Goal: Information Seeking & Learning: Check status

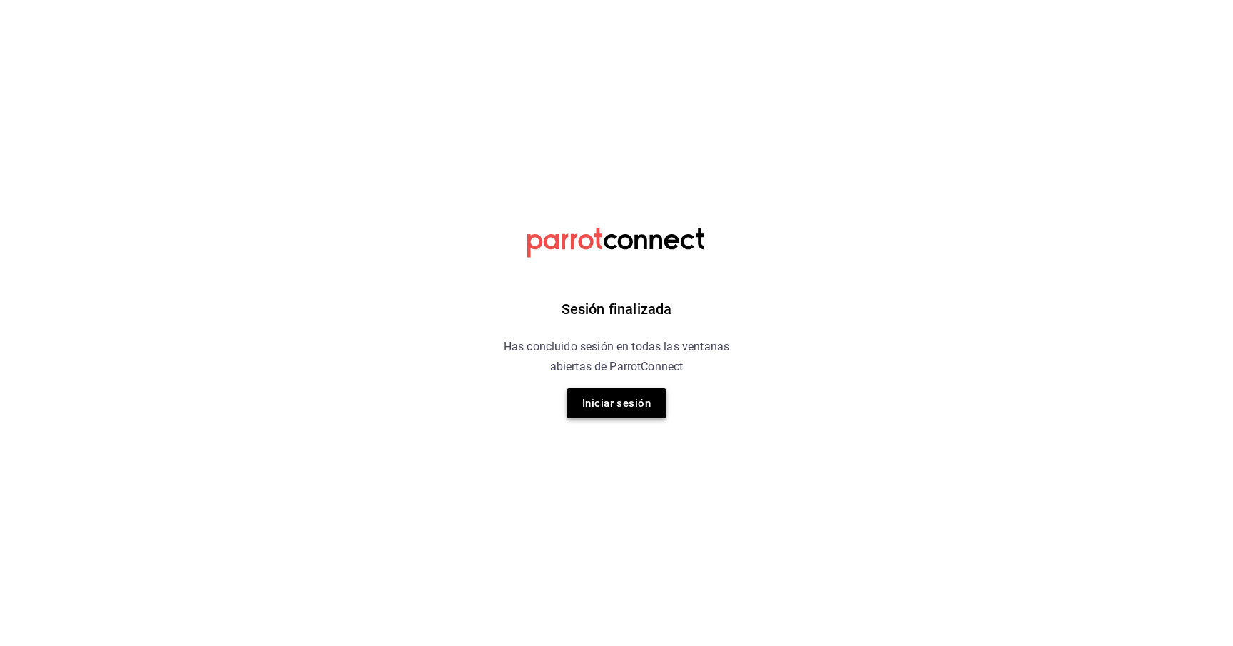
click at [589, 405] on button "Iniciar sesión" at bounding box center [617, 403] width 100 height 30
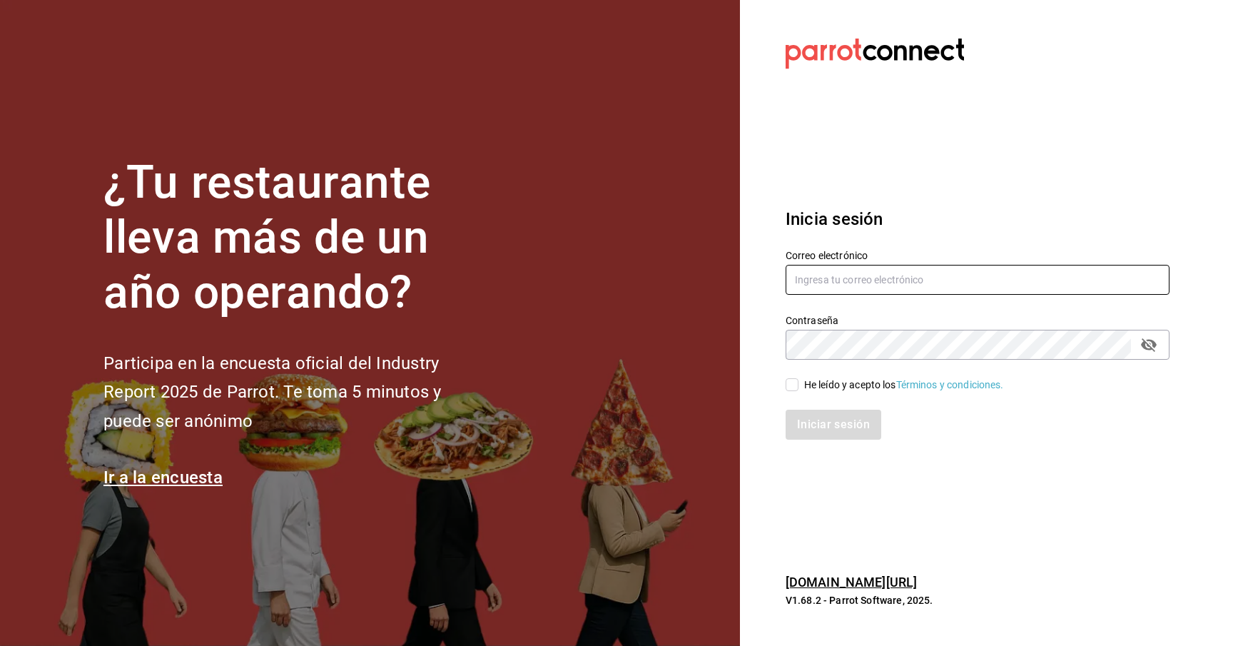
type input "admon@hotelespuntomx.com"
click at [792, 388] on input "He leído y acepto los Términos y condiciones." at bounding box center [792, 384] width 13 height 13
checkbox input "true"
click at [802, 426] on button "Iniciar sesión" at bounding box center [834, 425] width 97 height 30
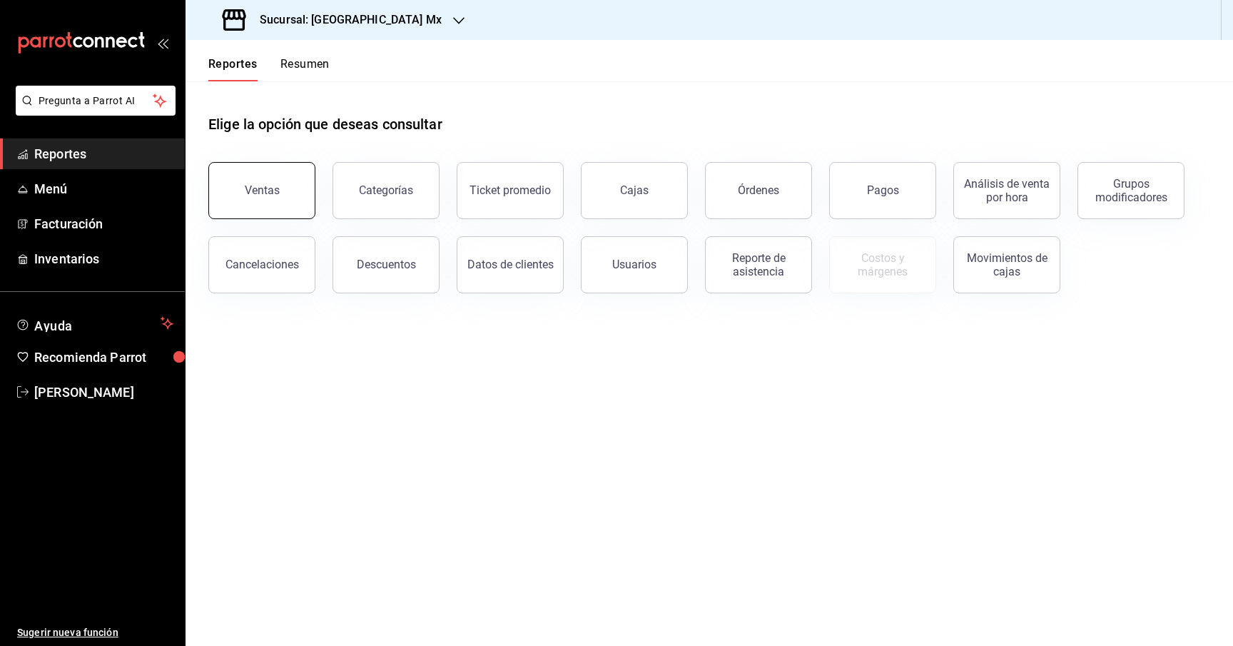
click at [279, 183] on button "Ventas" at bounding box center [261, 190] width 107 height 57
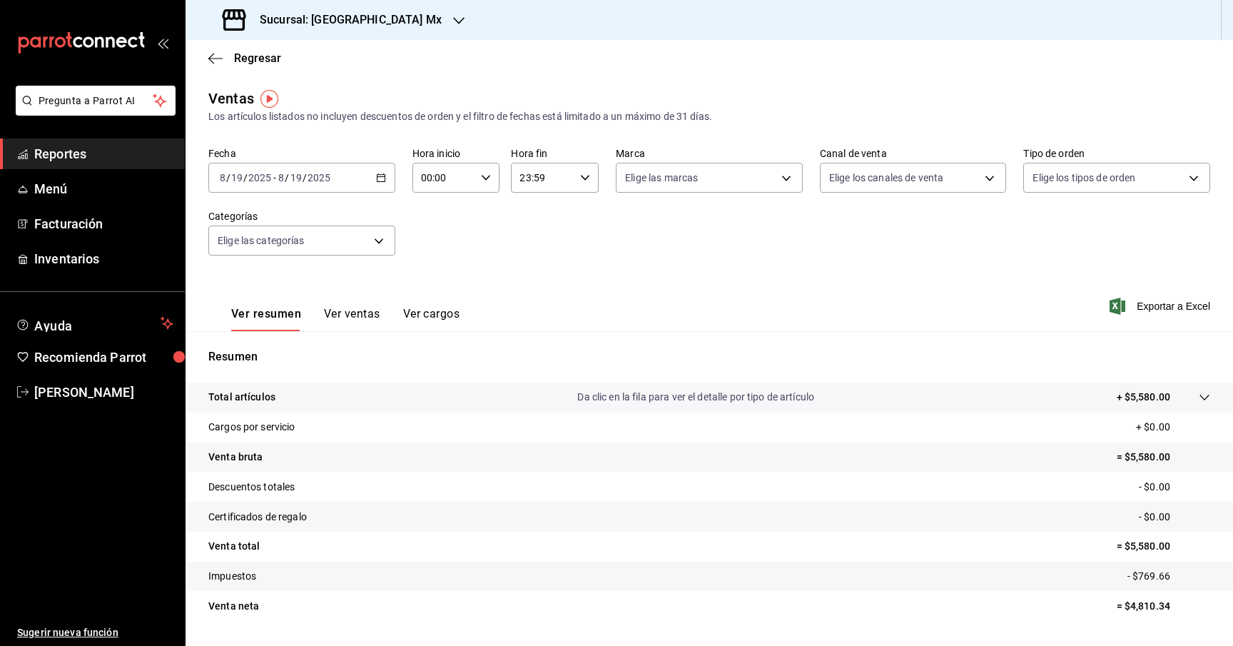
click at [376, 178] on icon "button" at bounding box center [381, 178] width 10 height 10
click at [278, 250] on span "Ayer" at bounding box center [276, 252] width 111 height 15
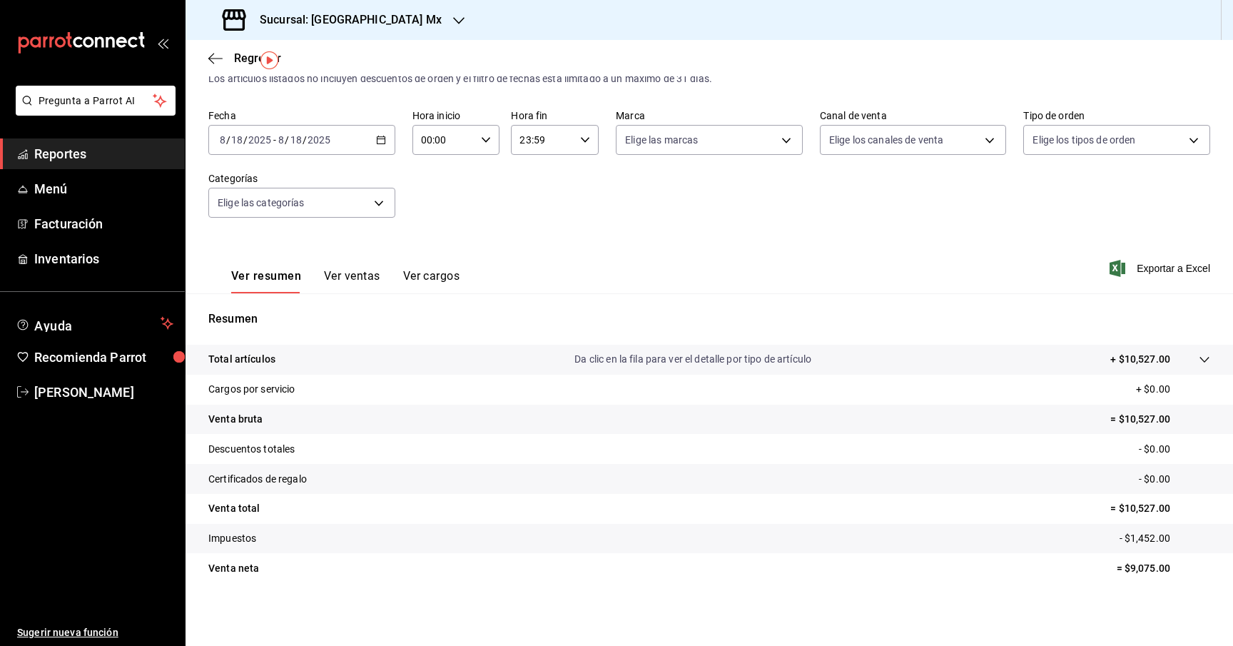
click at [453, 19] on icon "button" at bounding box center [458, 20] width 11 height 11
click at [302, 94] on div "Hotel Bellas Artes" at bounding box center [292, 93] width 191 height 15
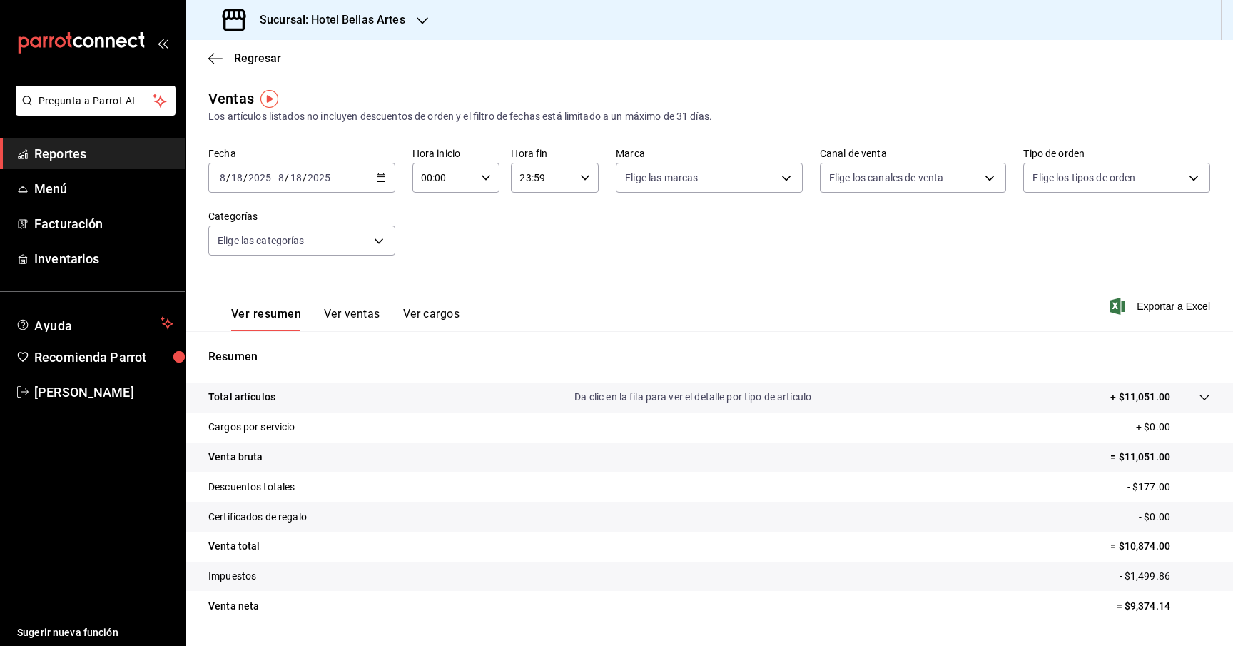
click at [376, 177] on icon "button" at bounding box center [381, 178] width 10 height 10
click at [274, 250] on span "Ayer" at bounding box center [276, 252] width 111 height 15
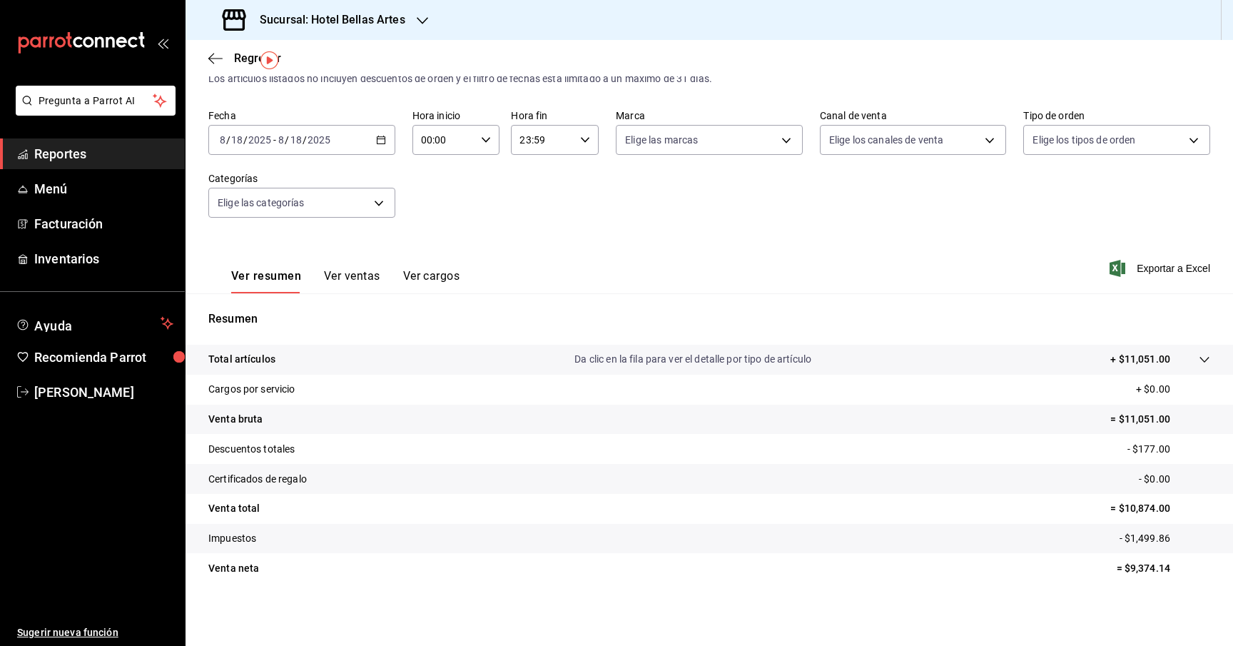
click at [468, 132] on input "00:00" at bounding box center [444, 140] width 64 height 29
click at [565, 132] on div at bounding box center [616, 323] width 1233 height 646
click at [577, 136] on div "23:59 Hora fin" at bounding box center [555, 140] width 88 height 30
click at [533, 195] on span "13" at bounding box center [532, 189] width 21 height 11
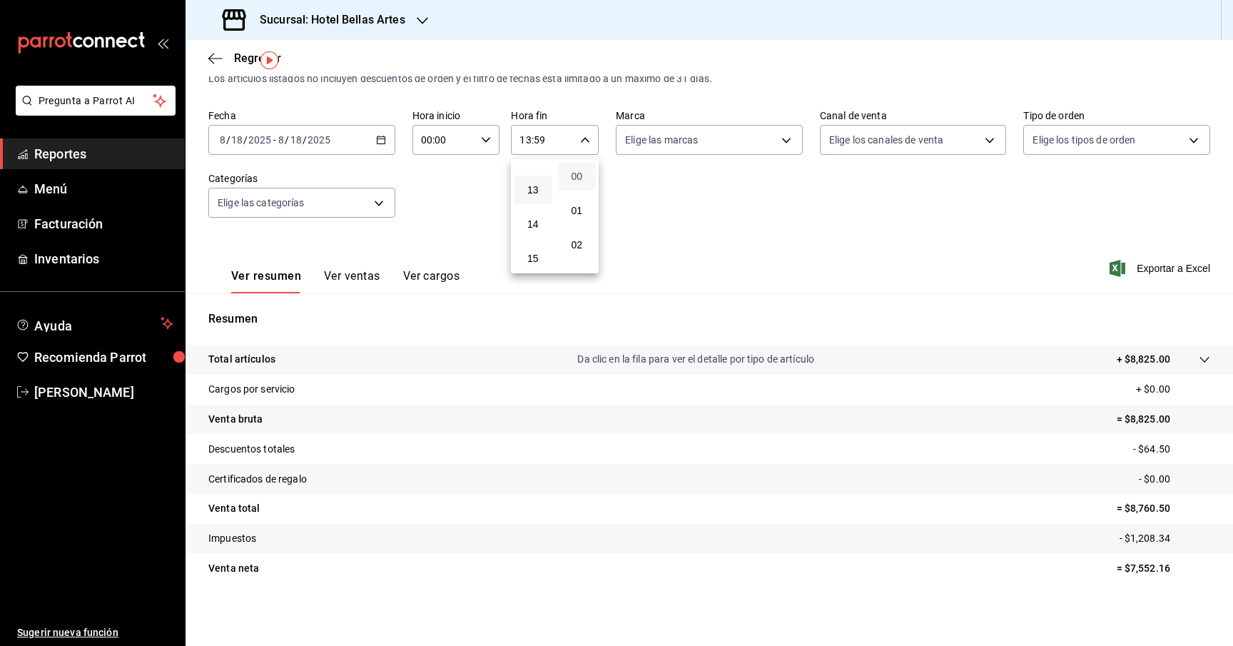
click at [574, 172] on span "00" at bounding box center [577, 176] width 21 height 11
type input "13:00"
click at [674, 272] on div at bounding box center [616, 323] width 1233 height 646
click at [59, 377] on link "Yeli Trejo" at bounding box center [92, 392] width 185 height 31
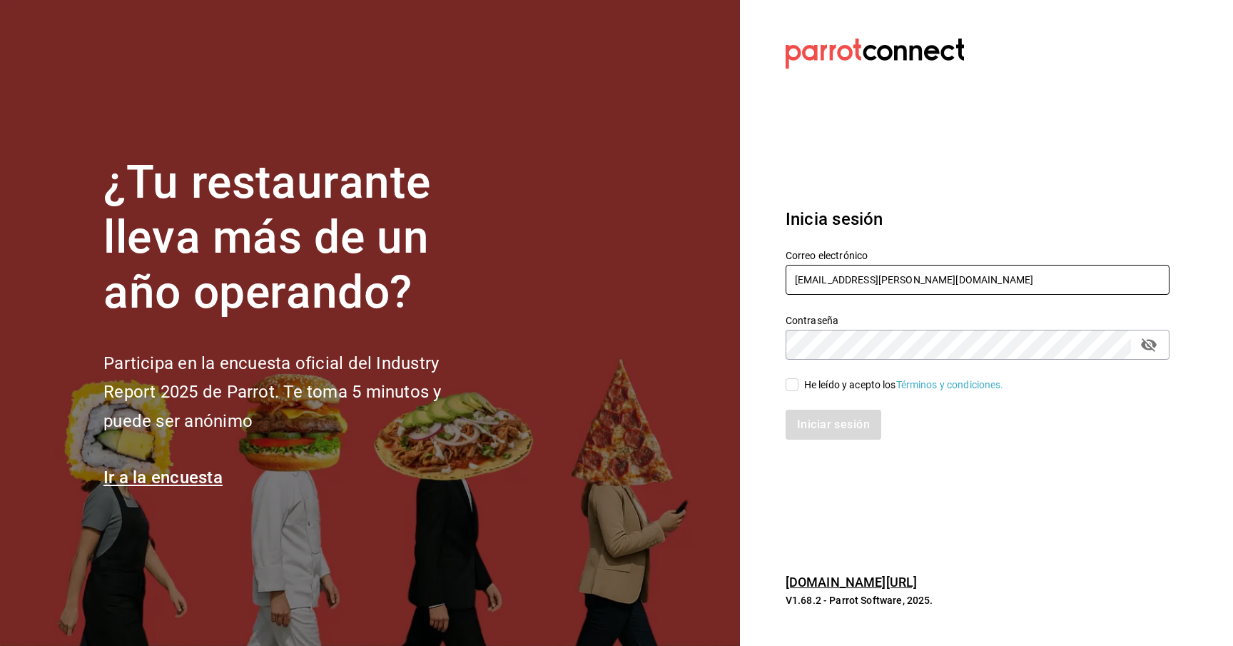
click at [960, 284] on input "jv346@cornell.edu" at bounding box center [978, 280] width 384 height 30
type input "hotelpuntomxparrot@cassatt.mx"
click at [794, 385] on input "He leído y acepto los Términos y condiciones." at bounding box center [792, 384] width 13 height 13
checkbox input "true"
click at [807, 410] on button "Iniciar sesión" at bounding box center [834, 425] width 97 height 30
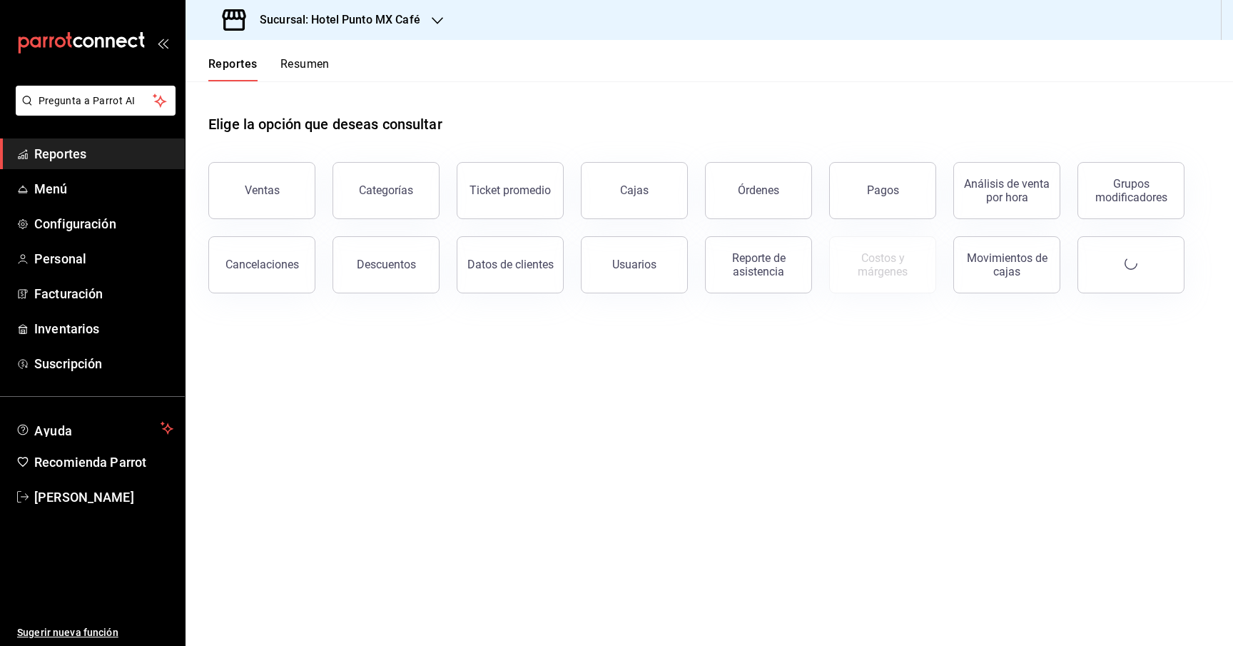
click at [434, 33] on div "Sucursal: Hotel Punto MX Café" at bounding box center [323, 20] width 252 height 40
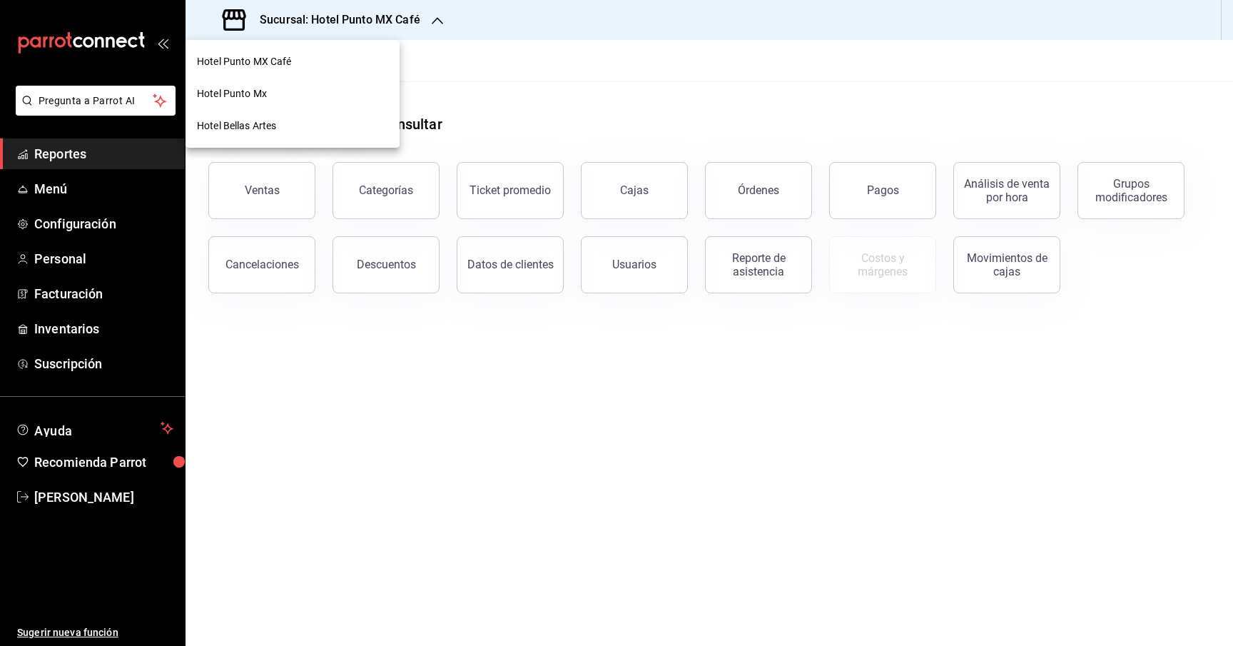
click at [520, 92] on div at bounding box center [616, 323] width 1233 height 646
click at [886, 353] on main "Elige la opción que deseas consultar Ventas Categorías Ticket promedio Cajas Ór…" at bounding box center [710, 363] width 1048 height 565
click at [709, 69] on header "Reportes Resumen" at bounding box center [710, 60] width 1048 height 41
